Goal: Navigation & Orientation: Find specific page/section

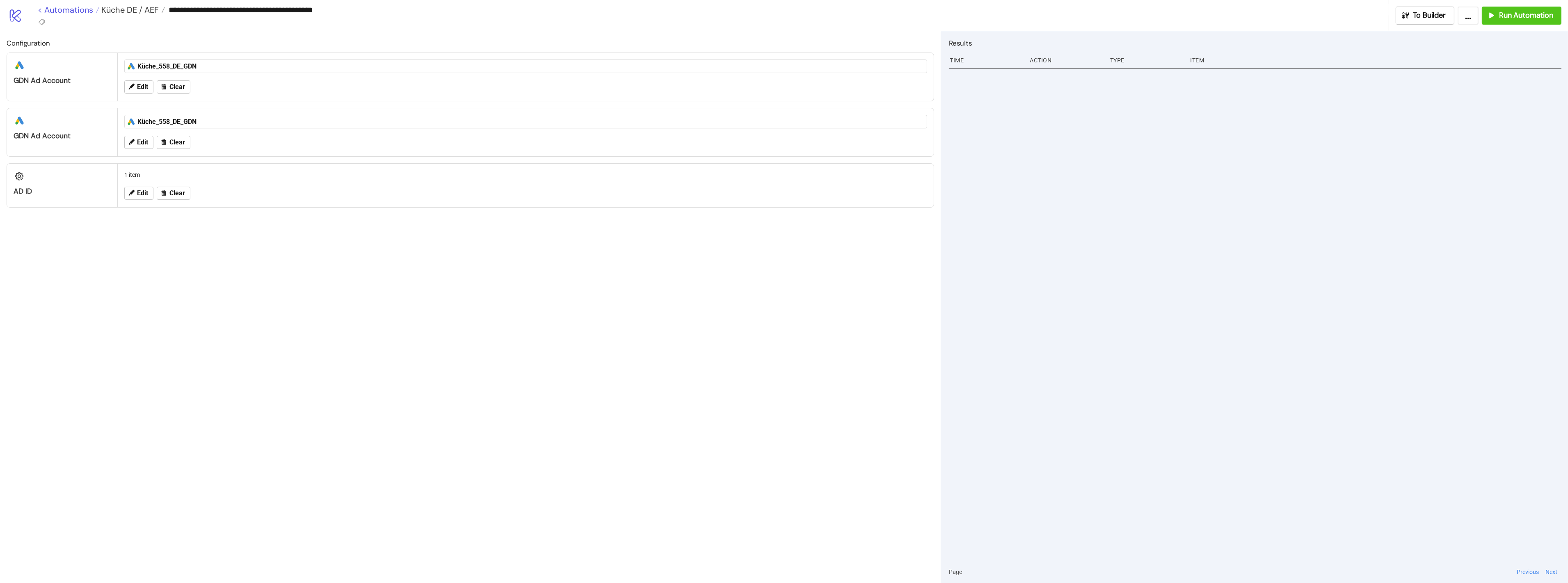
click at [76, 7] on link "< Automations" at bounding box center [68, 9] width 61 height 8
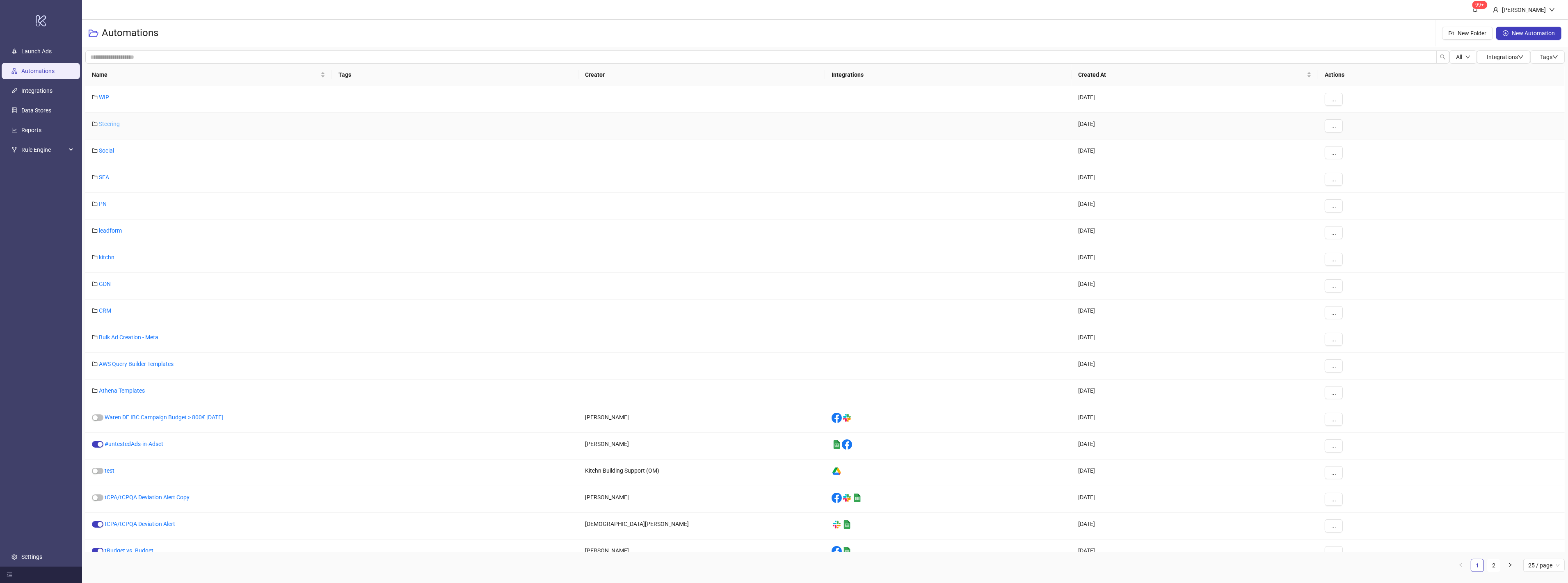
click at [111, 122] on link "Steering" at bounding box center [109, 124] width 21 height 7
click at [106, 289] on div "GDN" at bounding box center [208, 286] width 247 height 27
click at [106, 283] on link "GDN" at bounding box center [105, 284] width 12 height 7
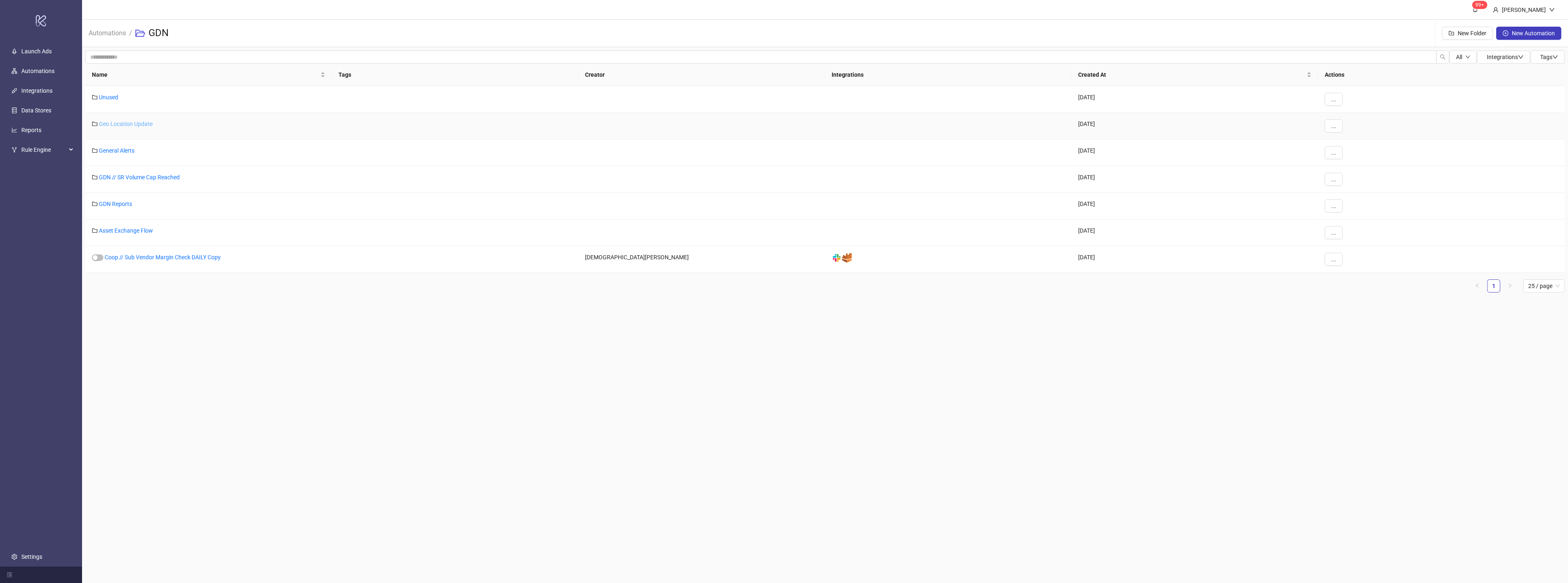
click at [138, 124] on link "Geo Location Update" at bounding box center [125, 124] width 54 height 7
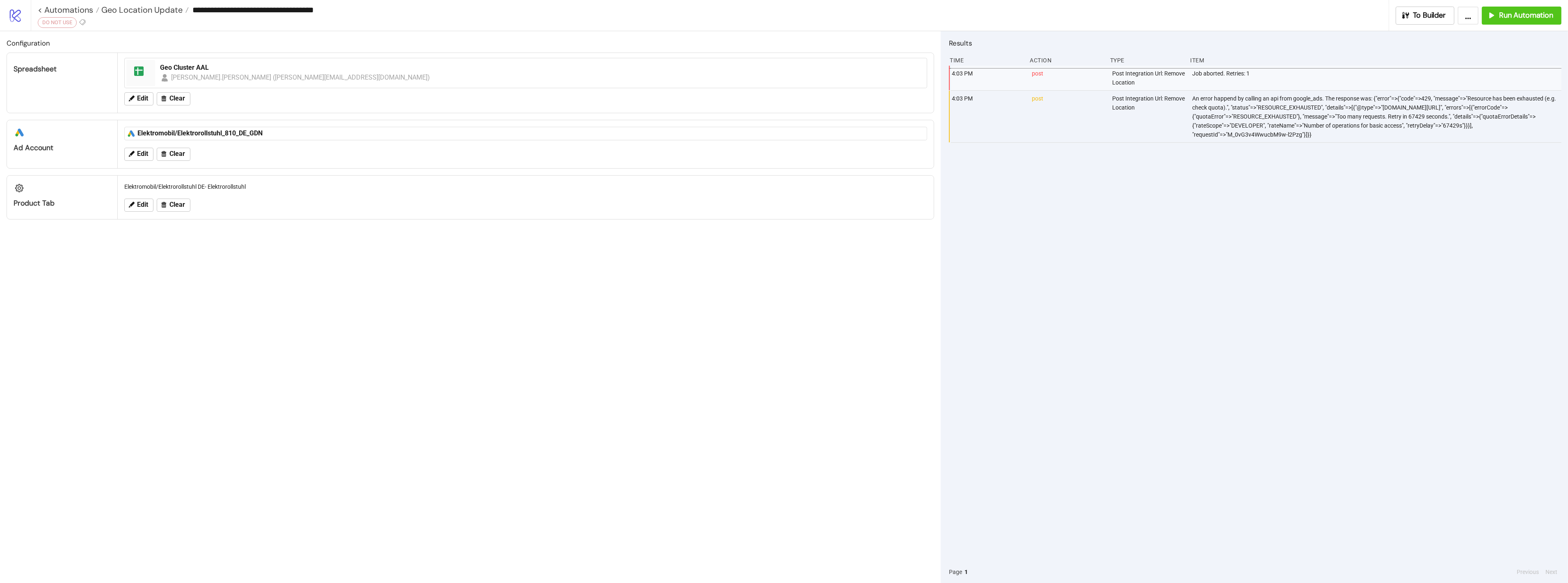
click at [659, 29] on div "**********" at bounding box center [710, 15] width 1359 height 31
